Goal: Task Accomplishment & Management: Use online tool/utility

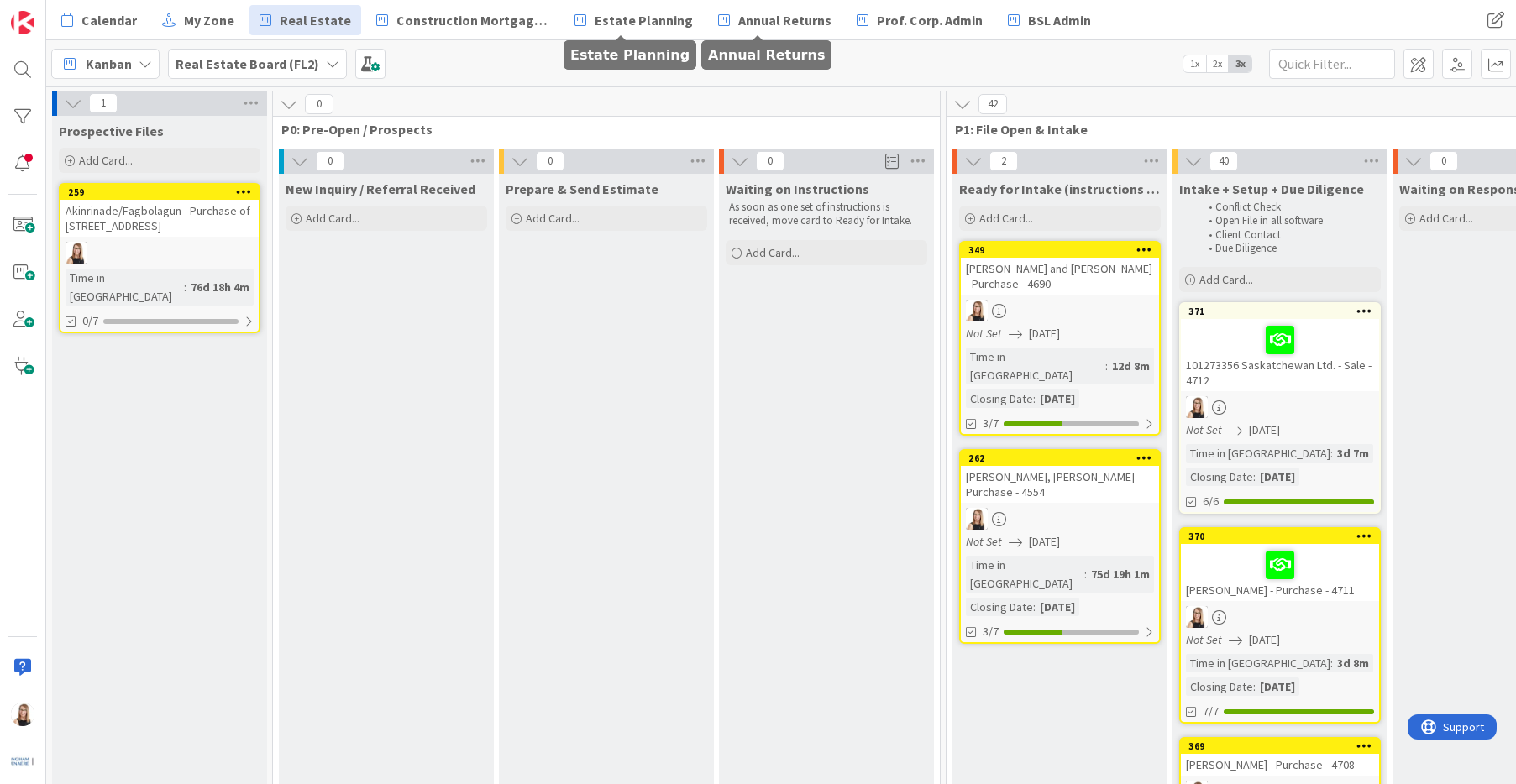
scroll to position [0, 3780]
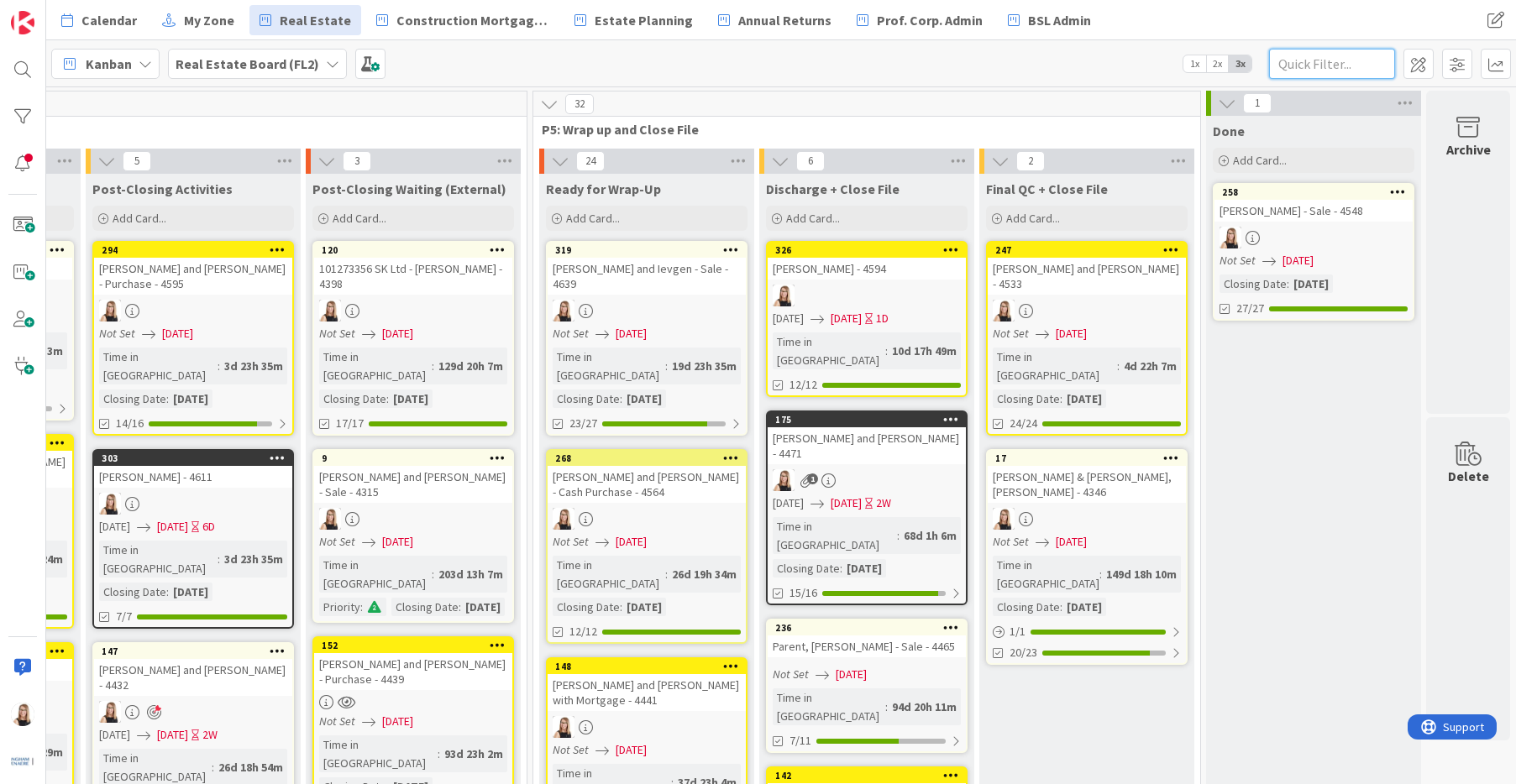
click at [1328, 66] on input "text" at bounding box center [1332, 64] width 126 height 30
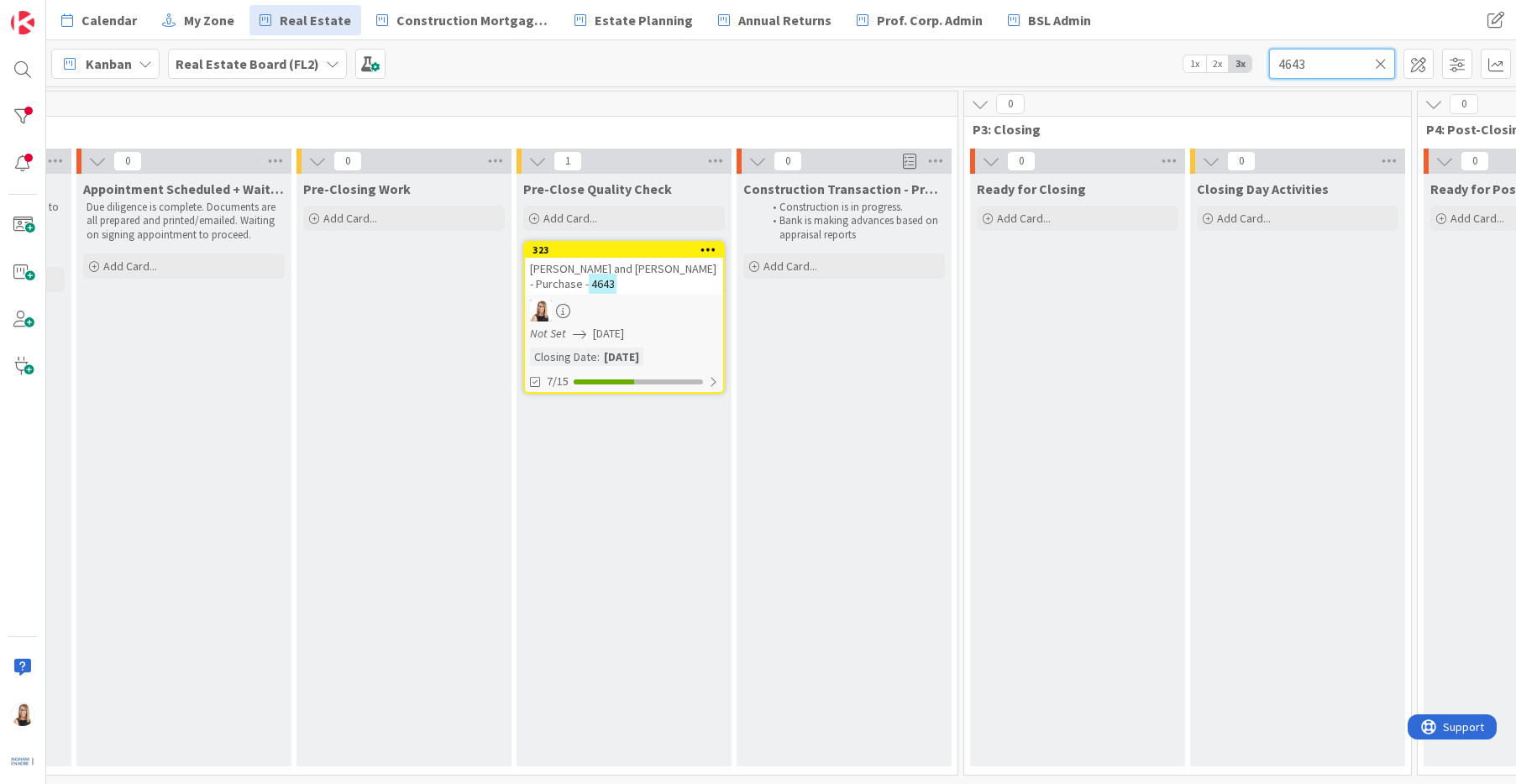
scroll to position [0, 2157]
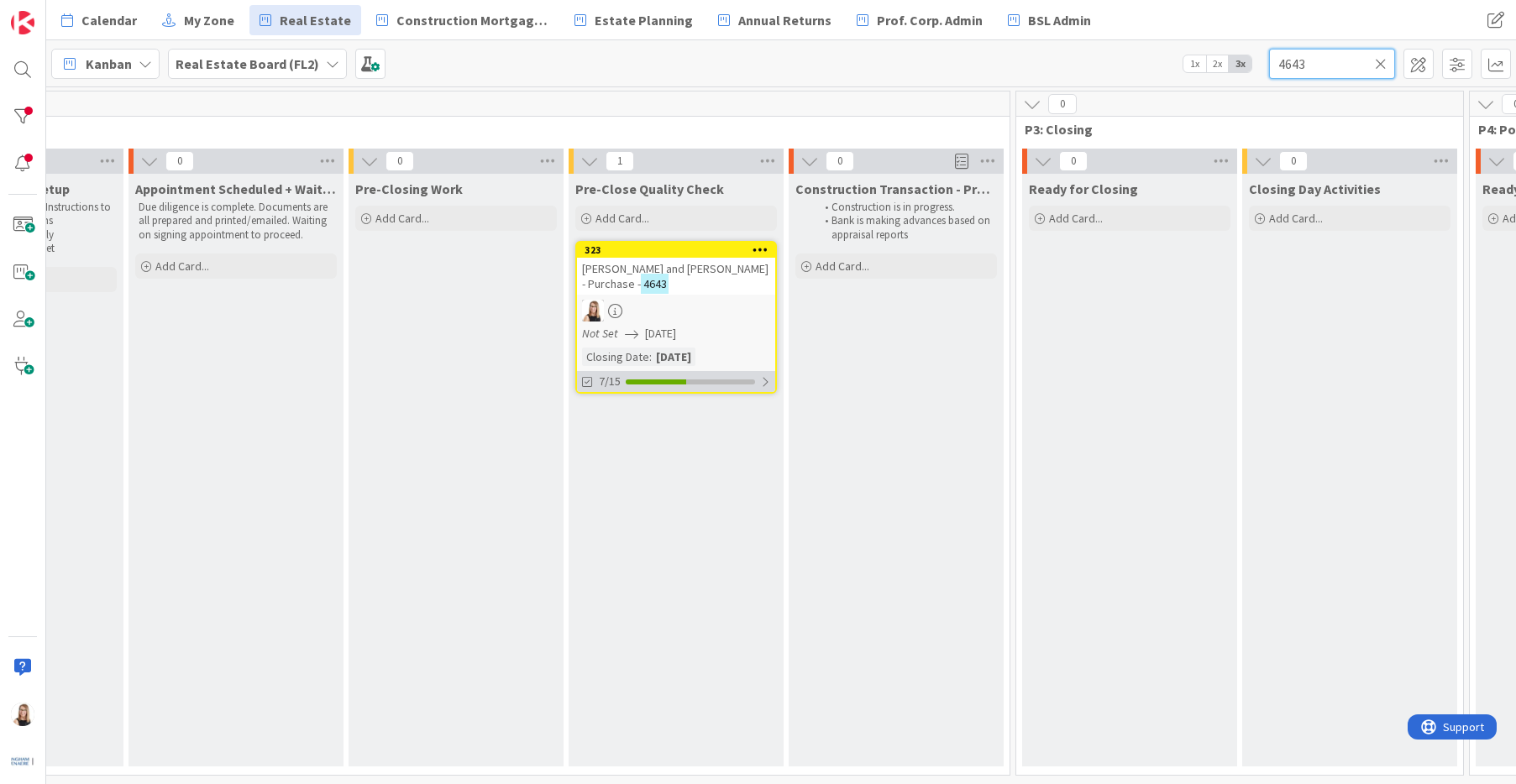
type input "4643"
click at [681, 391] on div "7/15" at bounding box center [676, 381] width 198 height 21
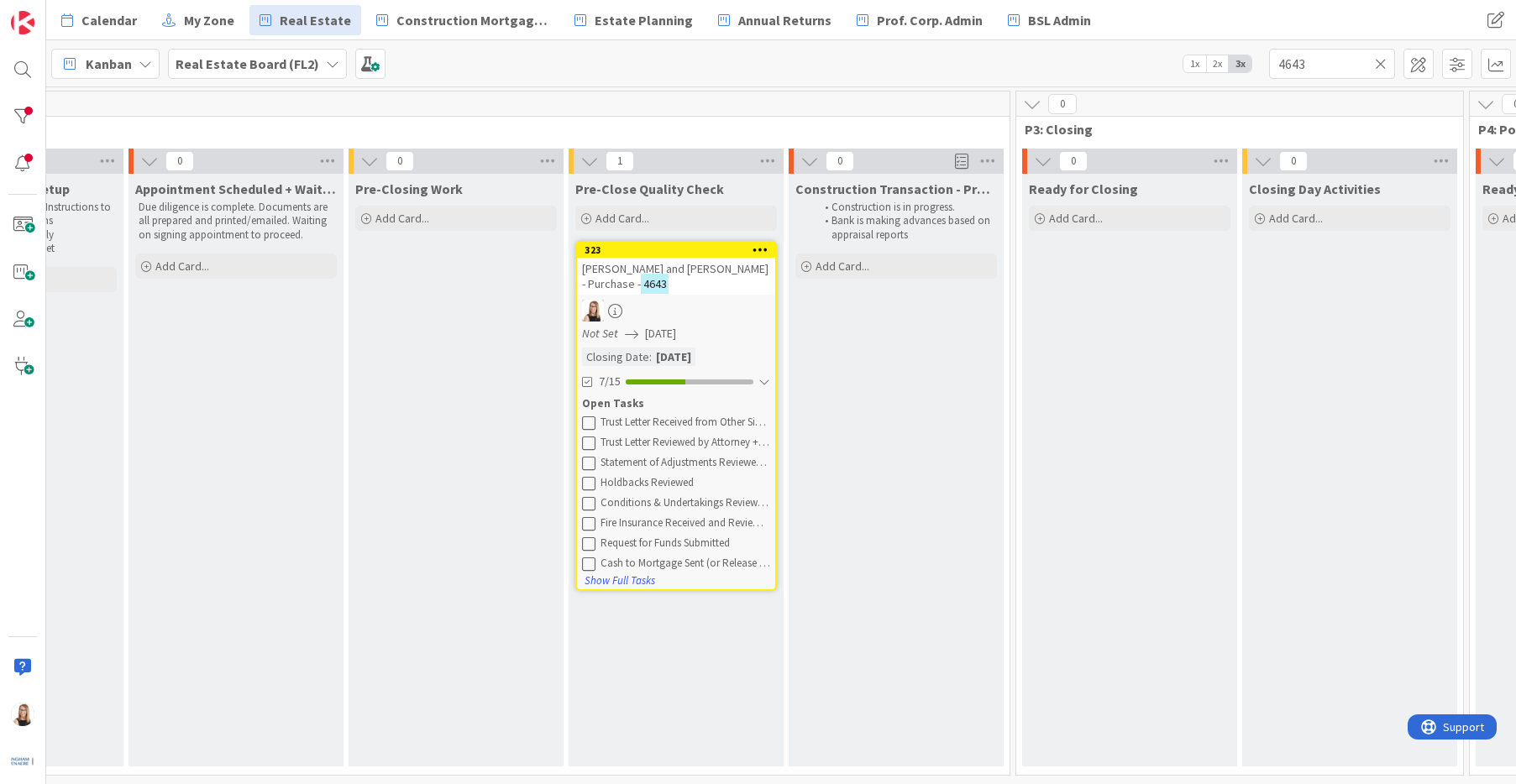
click at [592, 418] on icon at bounding box center [588, 422] width 13 height 13
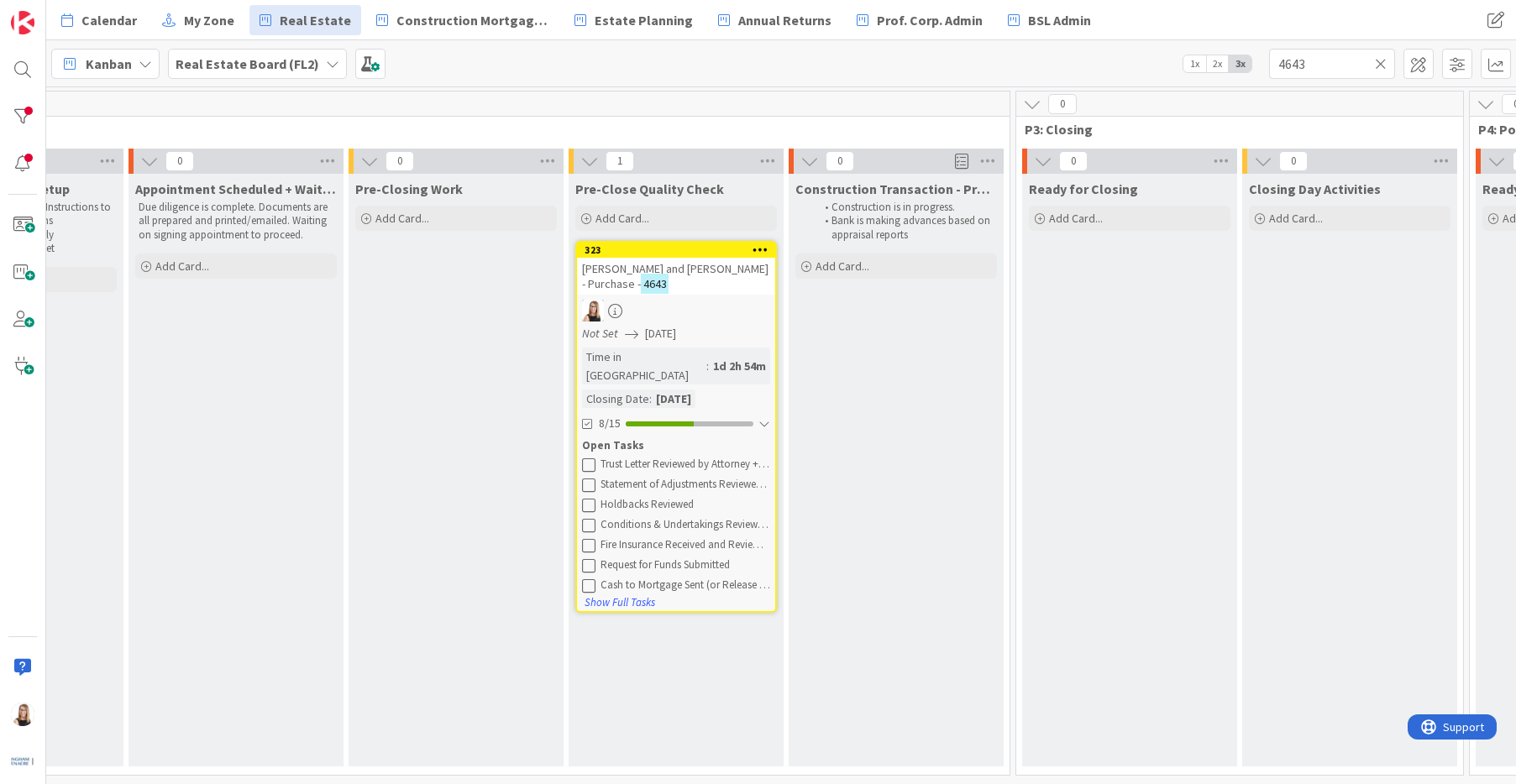
click at [592, 437] on div "Open Tasks" at bounding box center [676, 445] width 188 height 17
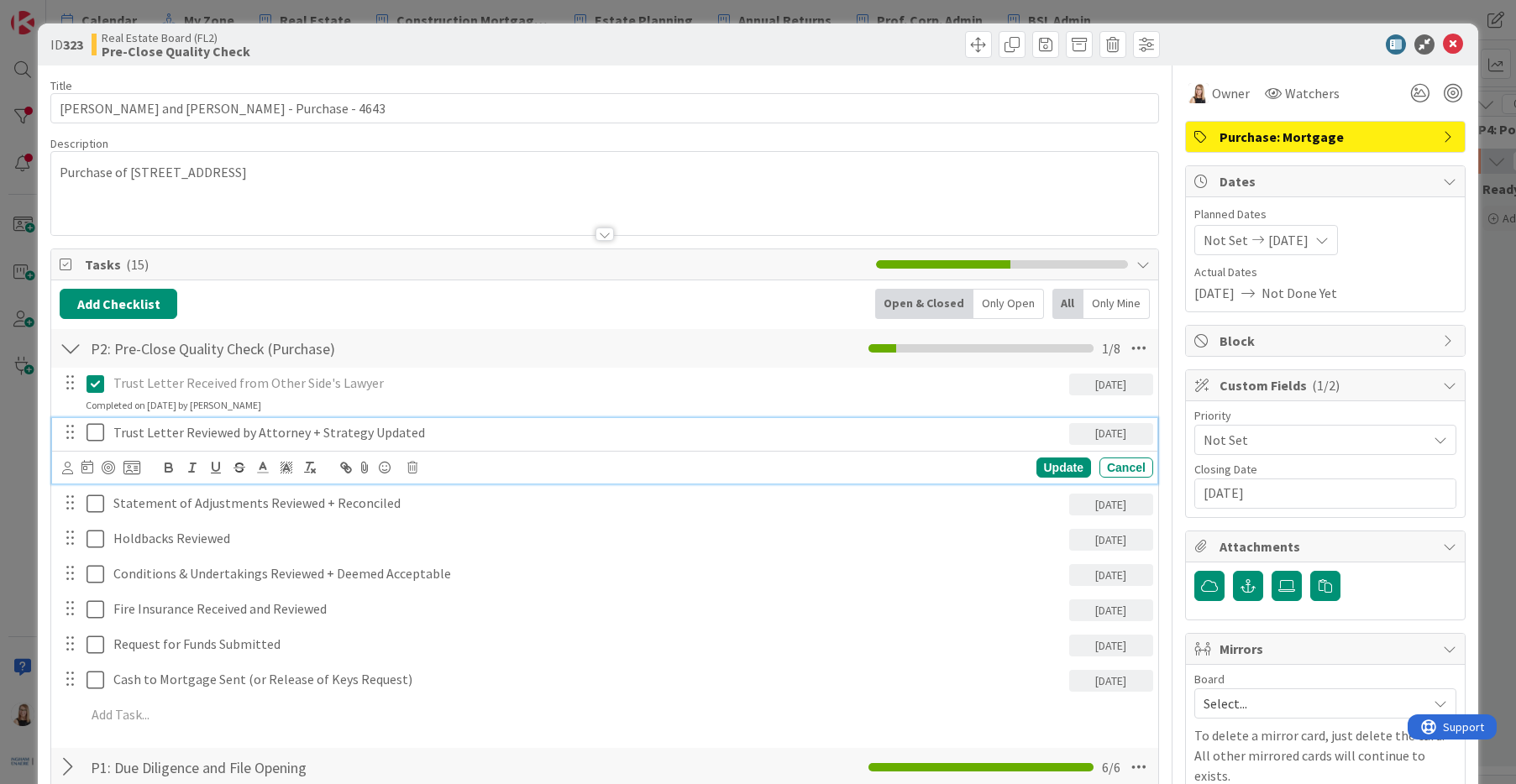
click at [94, 433] on icon at bounding box center [99, 432] width 25 height 20
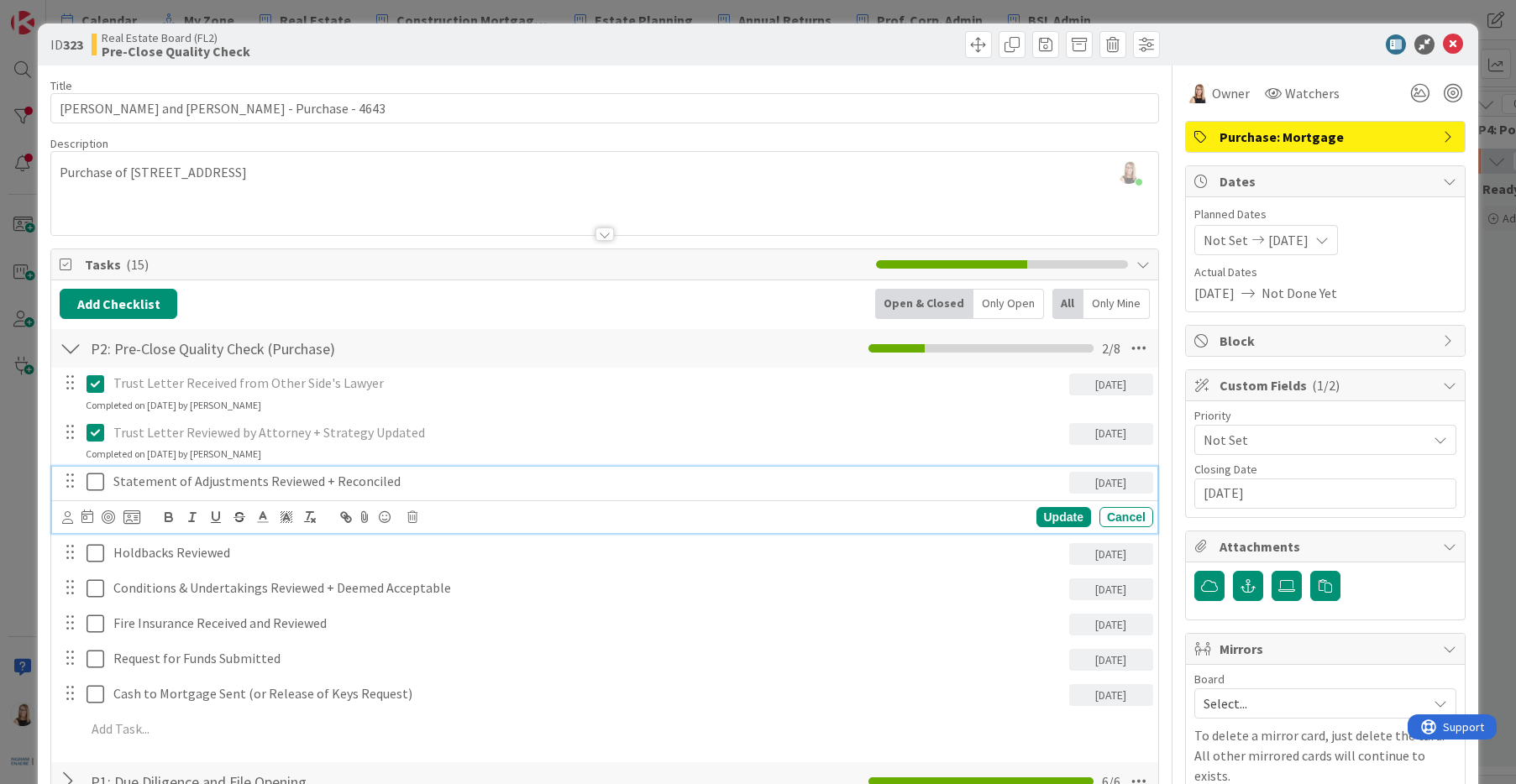
click at [91, 483] on icon at bounding box center [99, 482] width 25 height 20
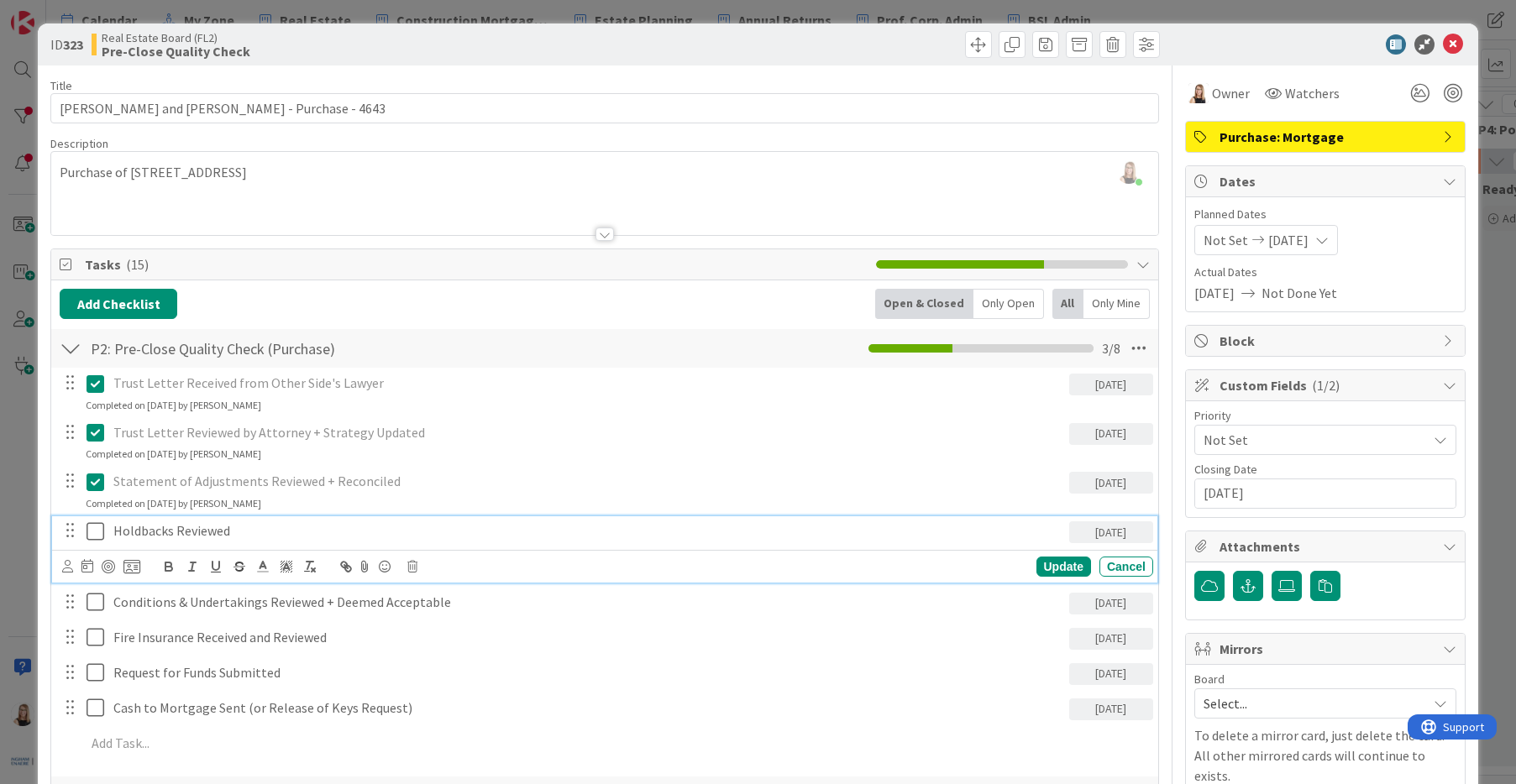
click at [92, 529] on icon at bounding box center [99, 531] width 25 height 20
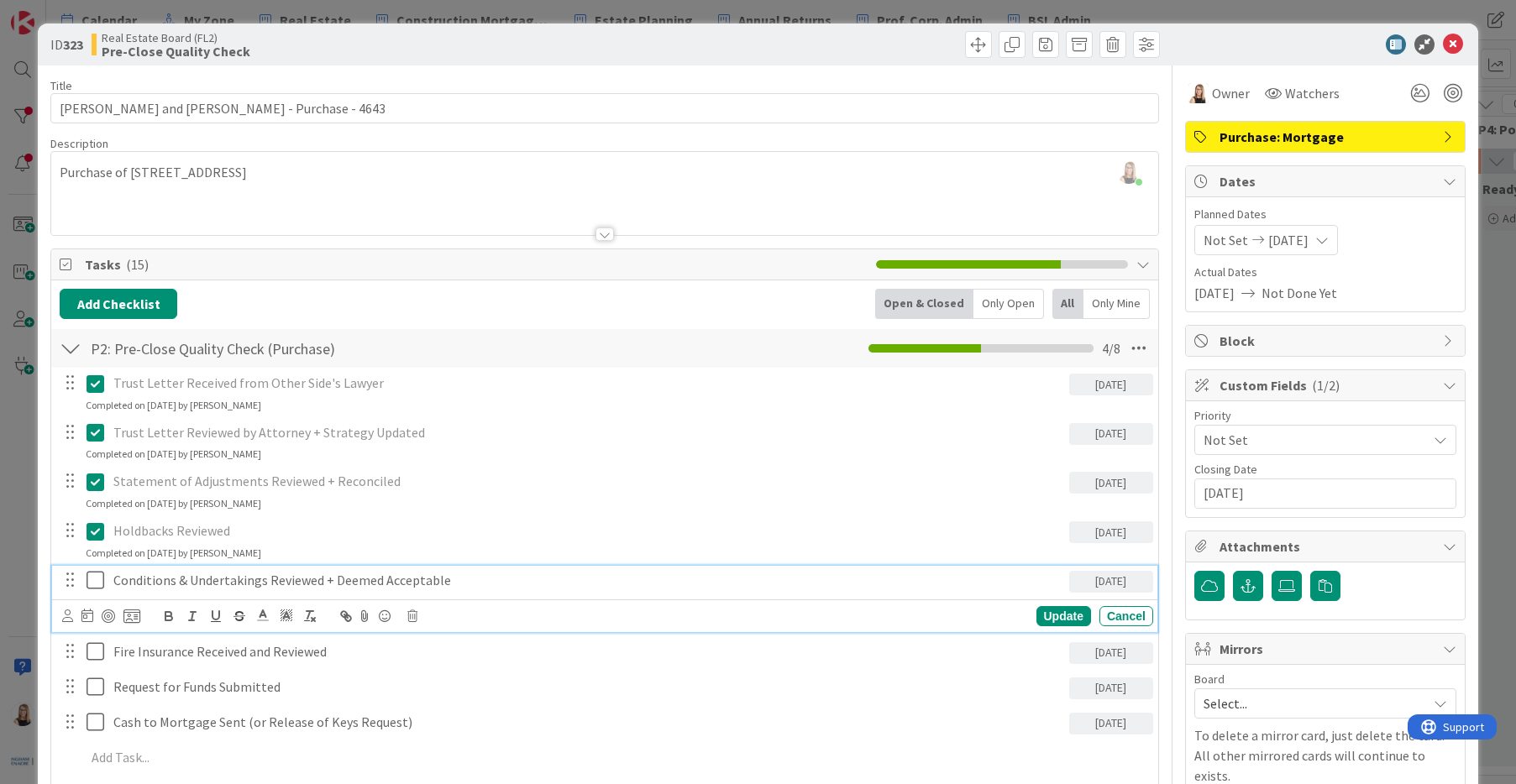
click at [89, 579] on icon at bounding box center [99, 579] width 25 height 20
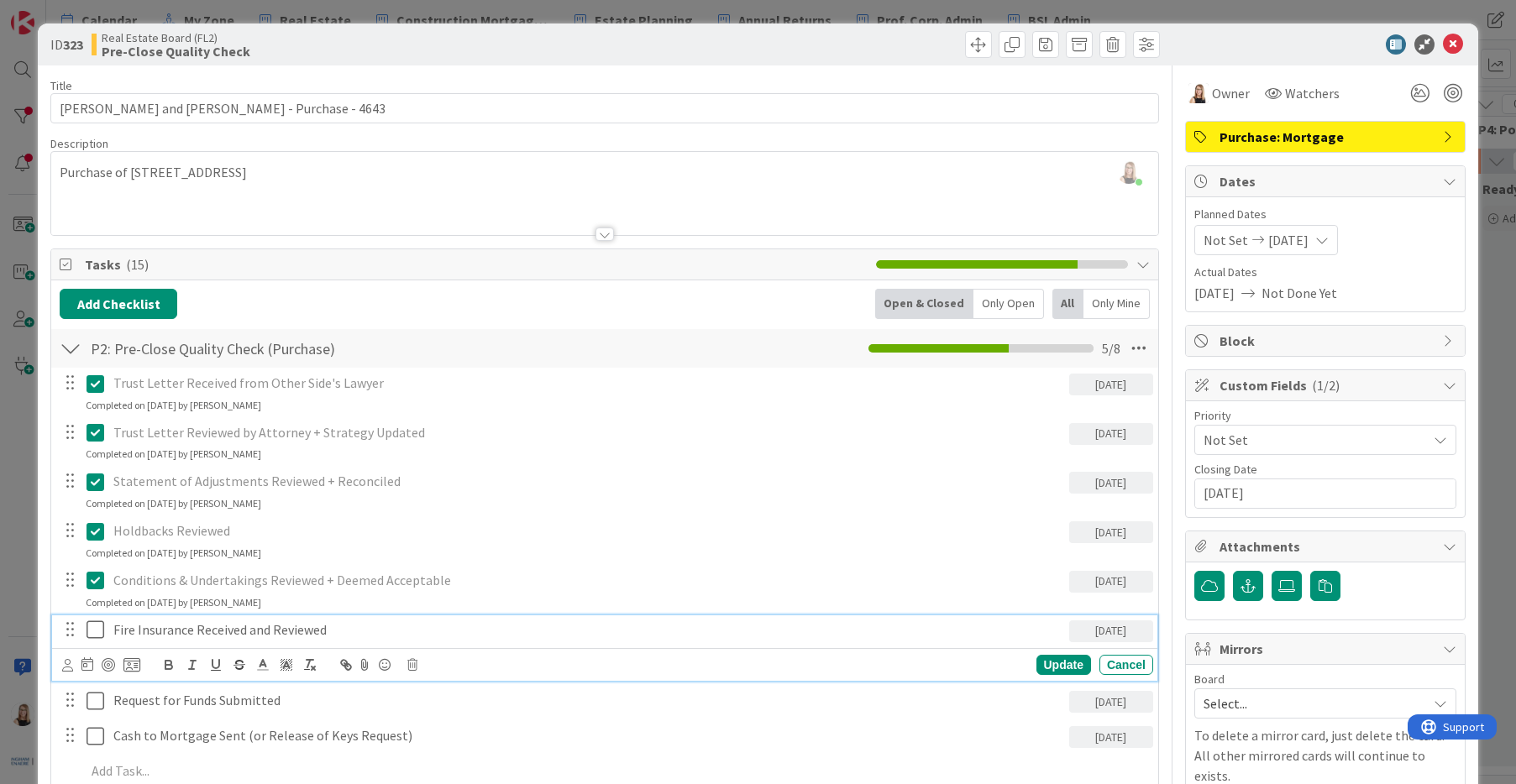
click at [101, 632] on icon at bounding box center [99, 629] width 25 height 20
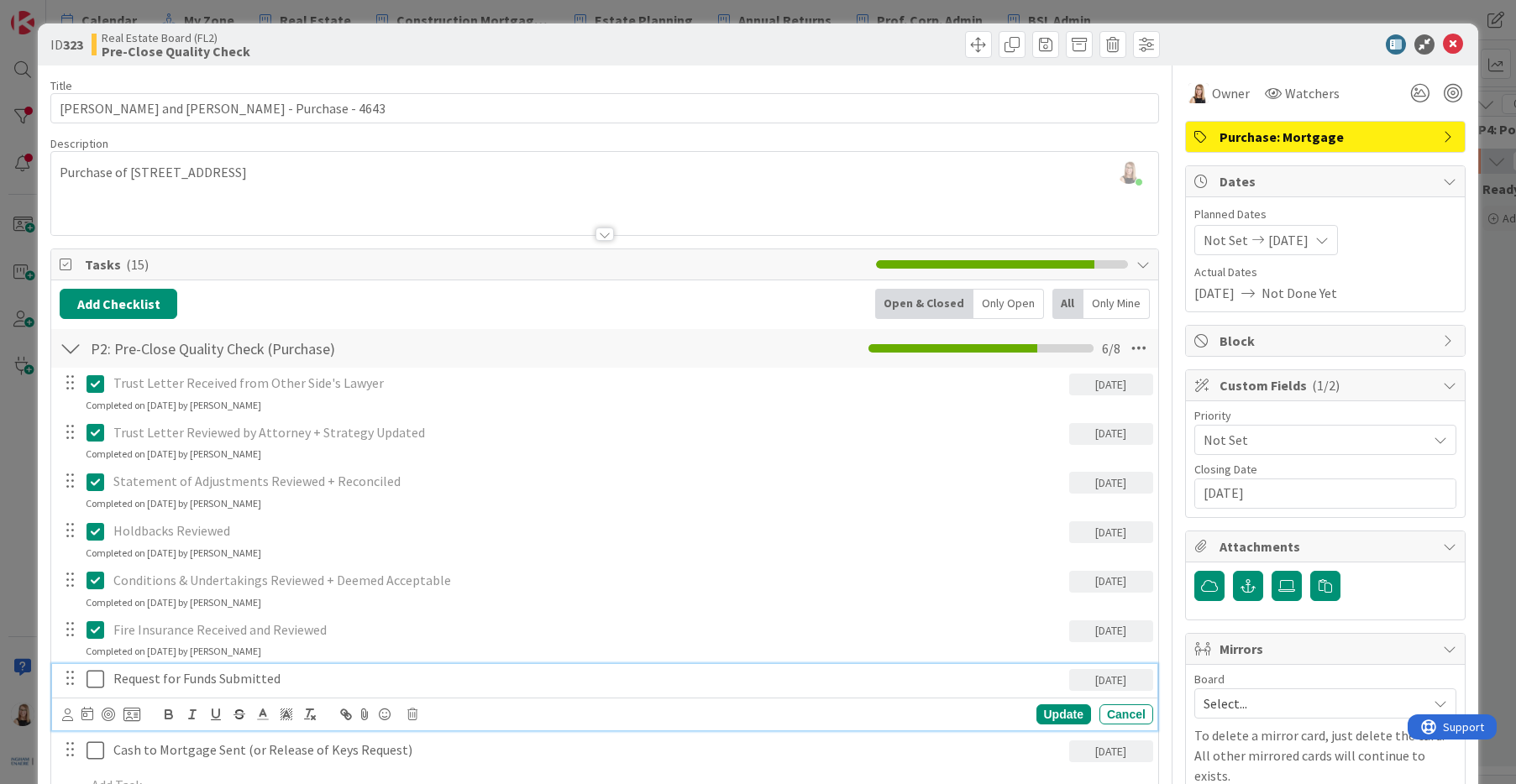
click at [97, 684] on icon at bounding box center [99, 679] width 25 height 20
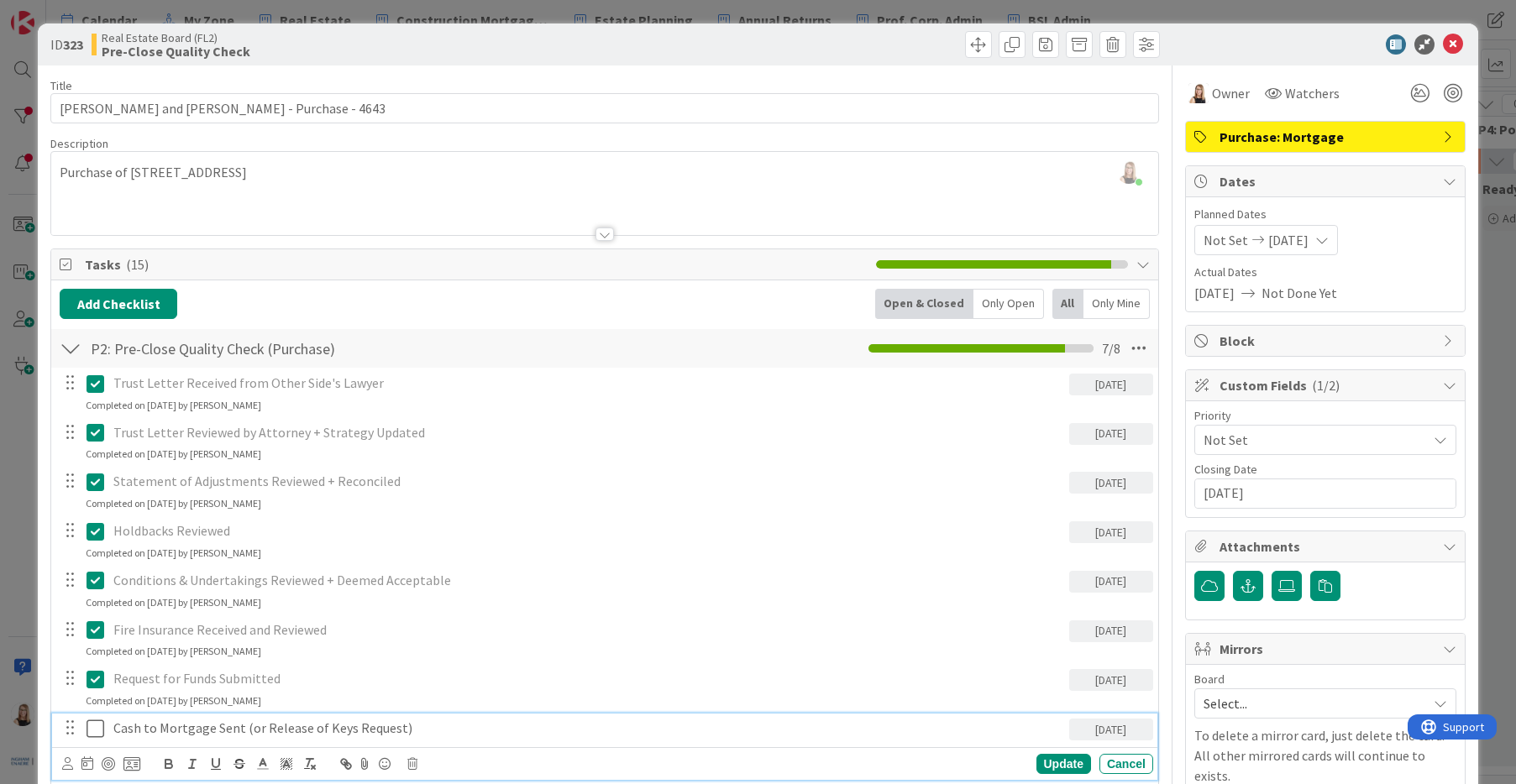
drag, startPoint x: 93, startPoint y: 736, endPoint x: 102, endPoint y: 730, distance: 10.8
click at [93, 736] on icon at bounding box center [99, 728] width 25 height 20
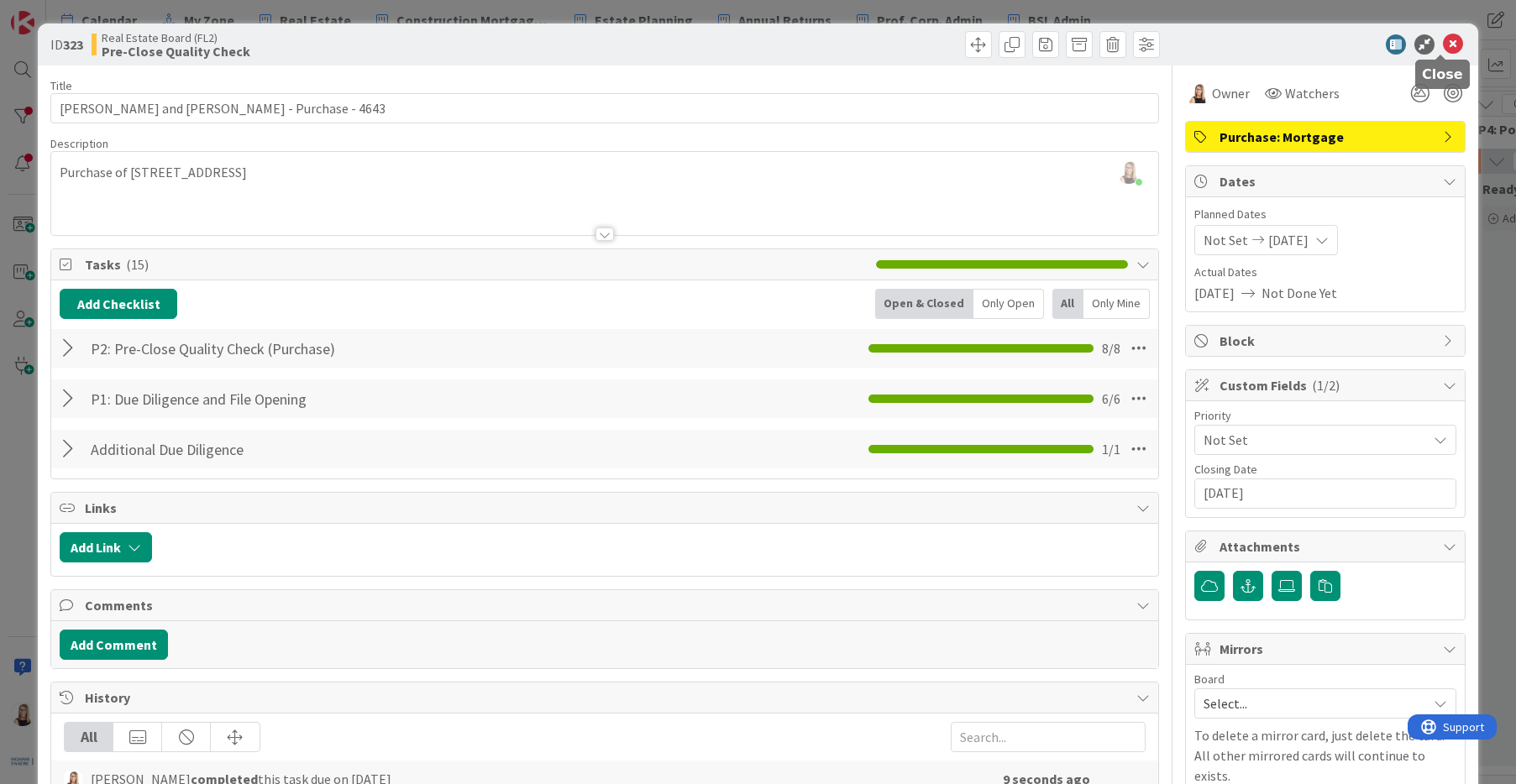
click at [1447, 45] on icon at bounding box center [1452, 44] width 20 height 20
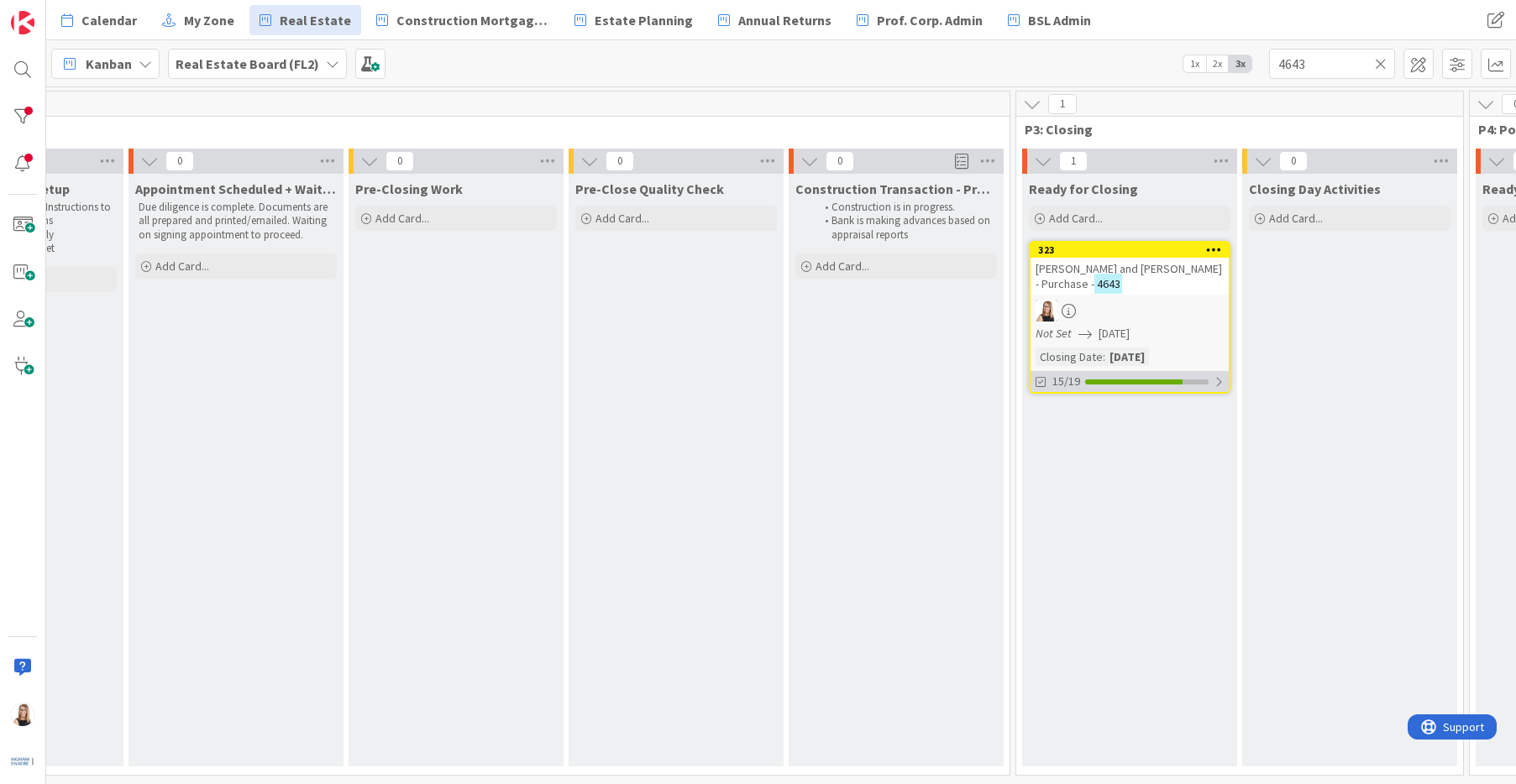
click at [1162, 384] on div at bounding box center [1134, 382] width 98 height 5
